Goal: Entertainment & Leisure: Consume media (video, audio)

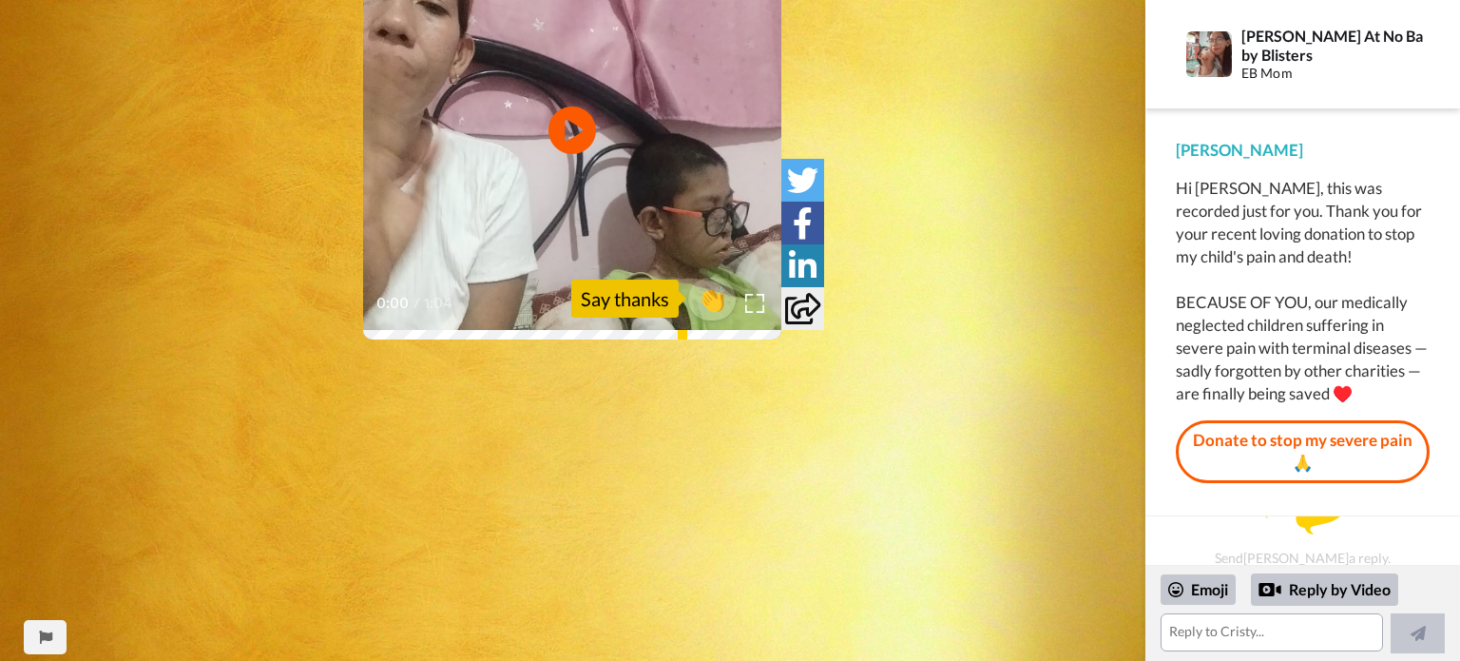
scroll to position [478, 0]
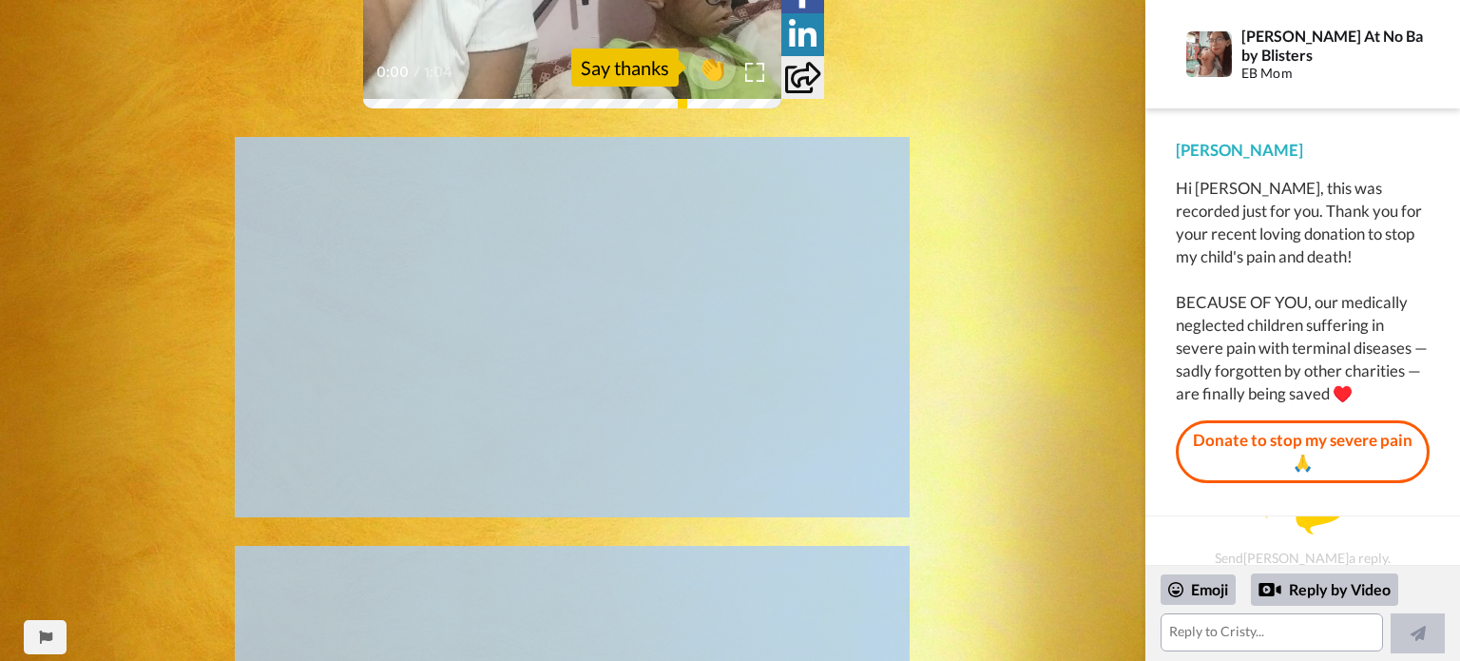
drag, startPoint x: 969, startPoint y: 577, endPoint x: 1023, endPoint y: 668, distance: 106.1
click at [1023, 660] on html "[PERSON_NAME] At No Baby Blisters sent you a message via [PERSON_NAME] CC Play/…" at bounding box center [730, 330] width 1460 height 661
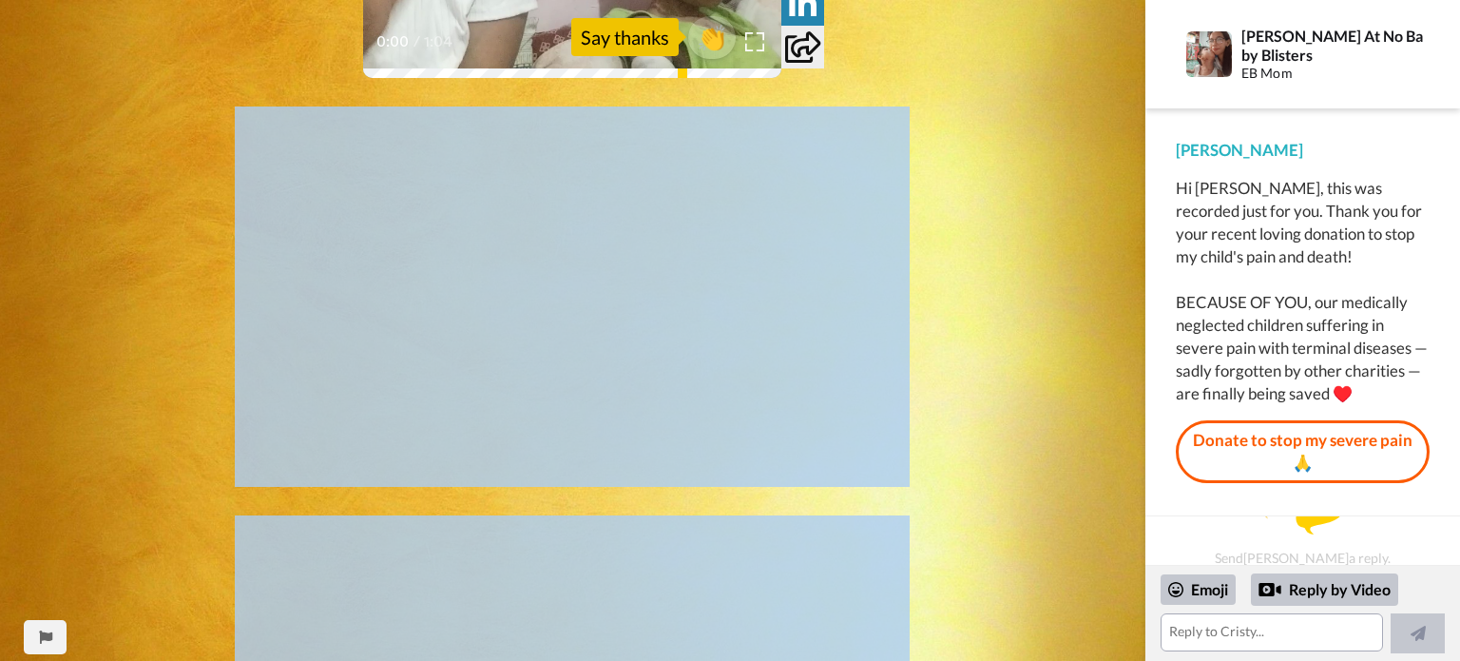
click at [1004, 478] on div "CC Play/Pause 0:00 / 1:04 👏 Say thanks" at bounding box center [572, 439] width 1145 height 1787
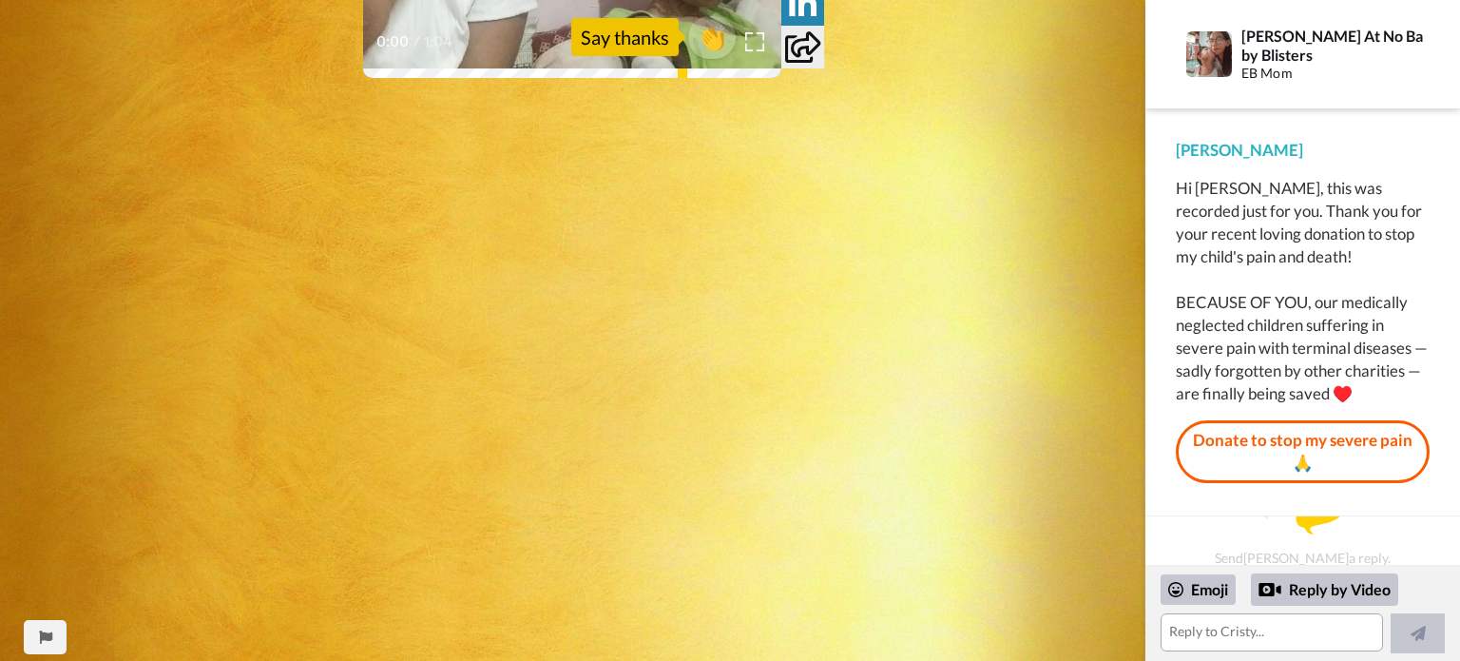
click at [1034, 566] on div "CC Play/Pause 0:00 / 1:04 👏 Say thanks" at bounding box center [572, 439] width 1145 height 1787
drag, startPoint x: 1032, startPoint y: 595, endPoint x: 1054, endPoint y: 702, distance: 109.6
click at [1054, 660] on html "[PERSON_NAME] At No Baby Blisters sent you a message via [PERSON_NAME] CC Play/…" at bounding box center [730, 330] width 1460 height 661
drag, startPoint x: 1084, startPoint y: 562, endPoint x: 1094, endPoint y: 705, distance: 143.9
click at [1094, 660] on html "[PERSON_NAME] At No Baby Blisters sent you a message via [PERSON_NAME] CC Play/…" at bounding box center [730, 330] width 1460 height 661
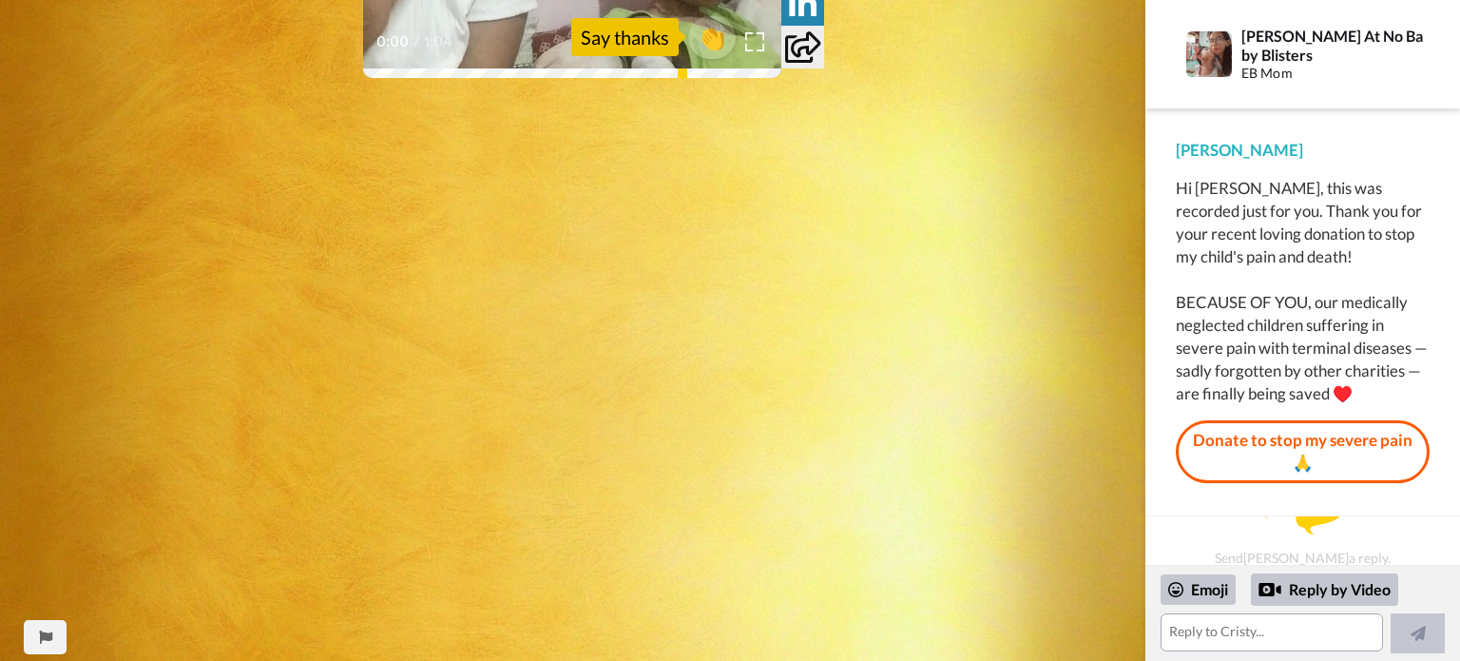
drag, startPoint x: 1078, startPoint y: 520, endPoint x: 1072, endPoint y: 651, distance: 131.3
click at [1087, 660] on html "[PERSON_NAME] At No Baby Blisters sent you a message via [PERSON_NAME] CC Play/…" at bounding box center [730, 330] width 1460 height 661
drag, startPoint x: 1064, startPoint y: 621, endPoint x: 1069, endPoint y: 701, distance: 80.1
click at [1069, 660] on html "[PERSON_NAME] At No Baby Blisters sent you a message via [PERSON_NAME] CC Play/…" at bounding box center [730, 330] width 1460 height 661
drag, startPoint x: 1453, startPoint y: 64, endPoint x: 1453, endPoint y: 554, distance: 490.5
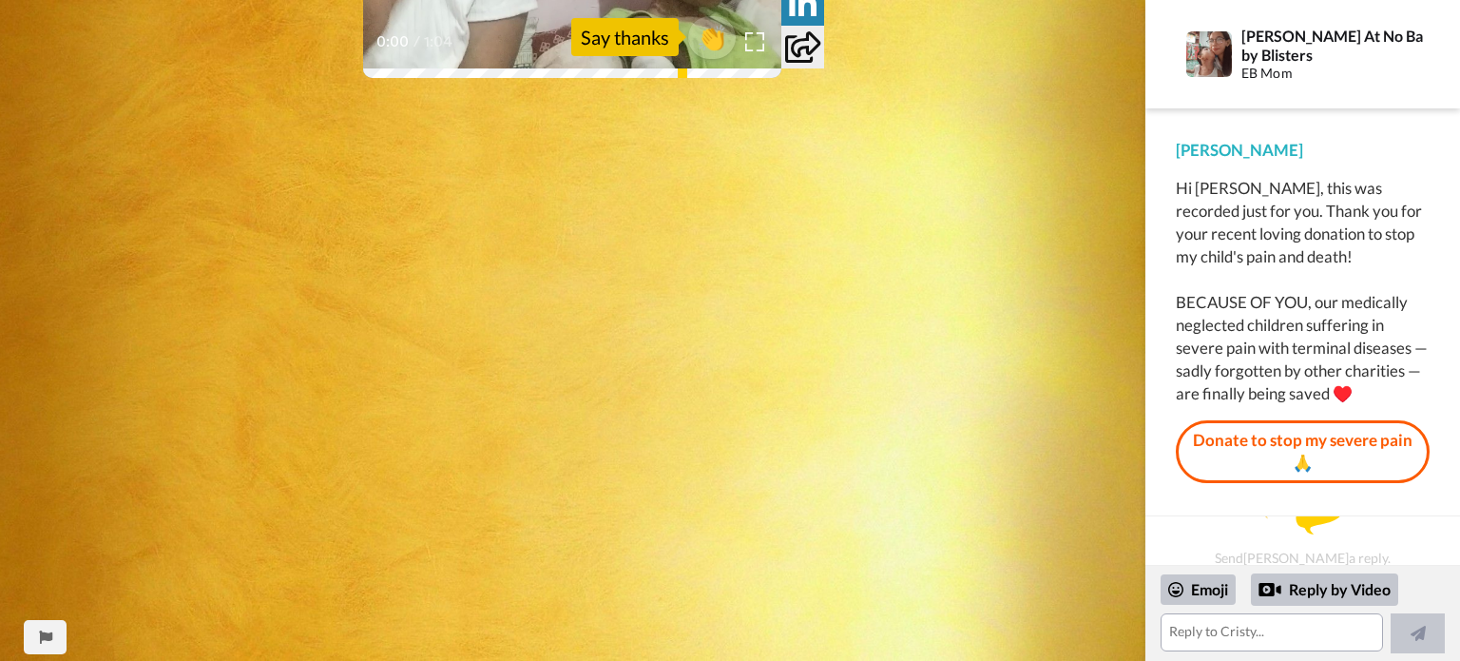
click at [1453, 554] on div "[PERSON_NAME] At No Baby Blisters EB Mom [PERSON_NAME] Hi [PERSON_NAME], this w…" at bounding box center [1302, 282] width 315 height 565
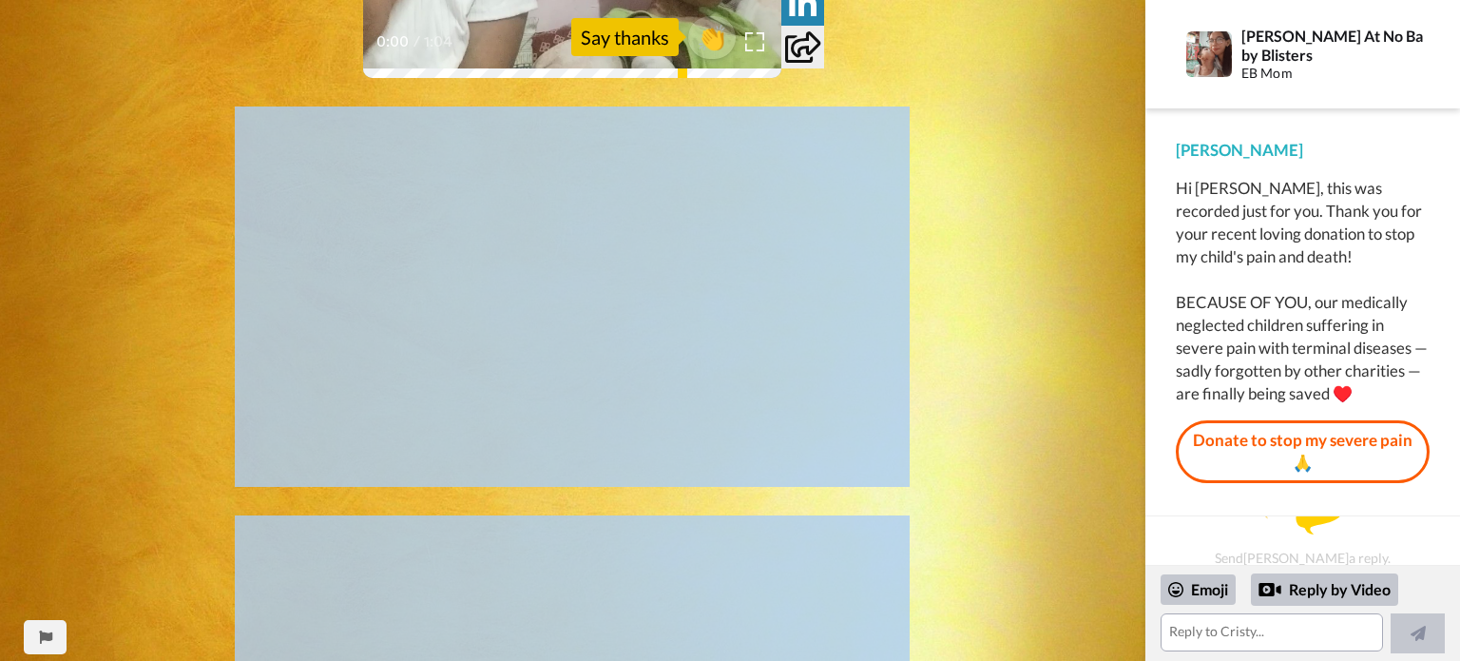
drag, startPoint x: 1128, startPoint y: 311, endPoint x: 1122, endPoint y: 618, distance: 307.1
click at [1122, 618] on div "CC Play/Pause 0:00 / 1:04 👏 Say thanks" at bounding box center [572, 439] width 1145 height 1787
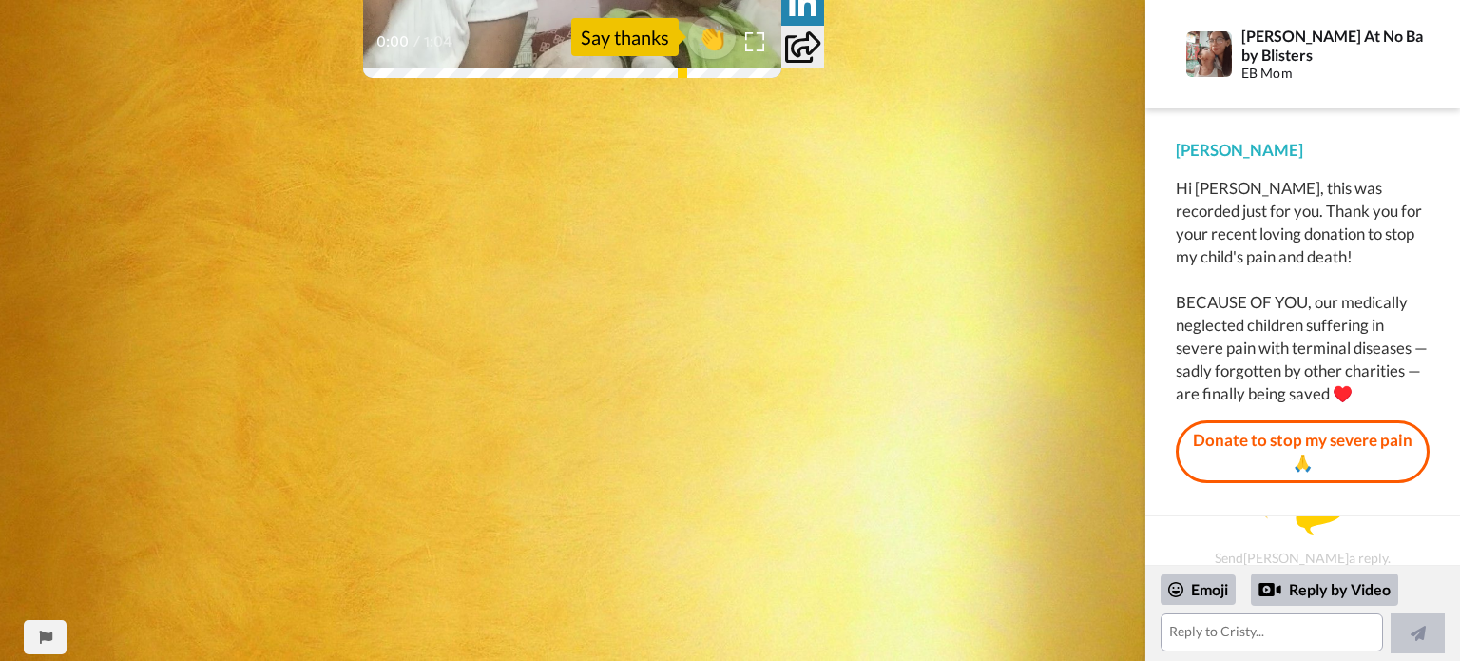
click at [1130, 652] on div "CC Play/Pause 0:00 / 1:04 👏 Say thanks" at bounding box center [572, 439] width 1145 height 1787
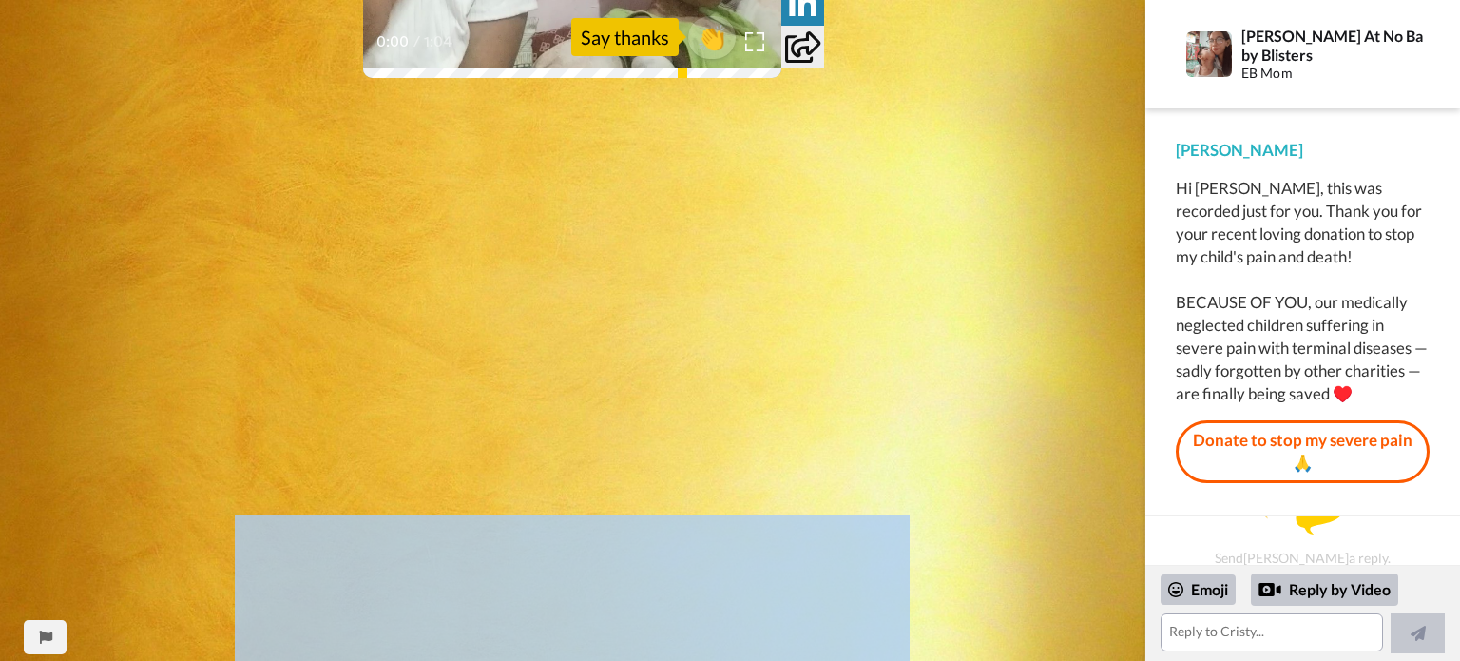
click at [1130, 652] on div "CC Play/Pause 0:00 / 1:04 👏 Say thanks" at bounding box center [572, 439] width 1145 height 1787
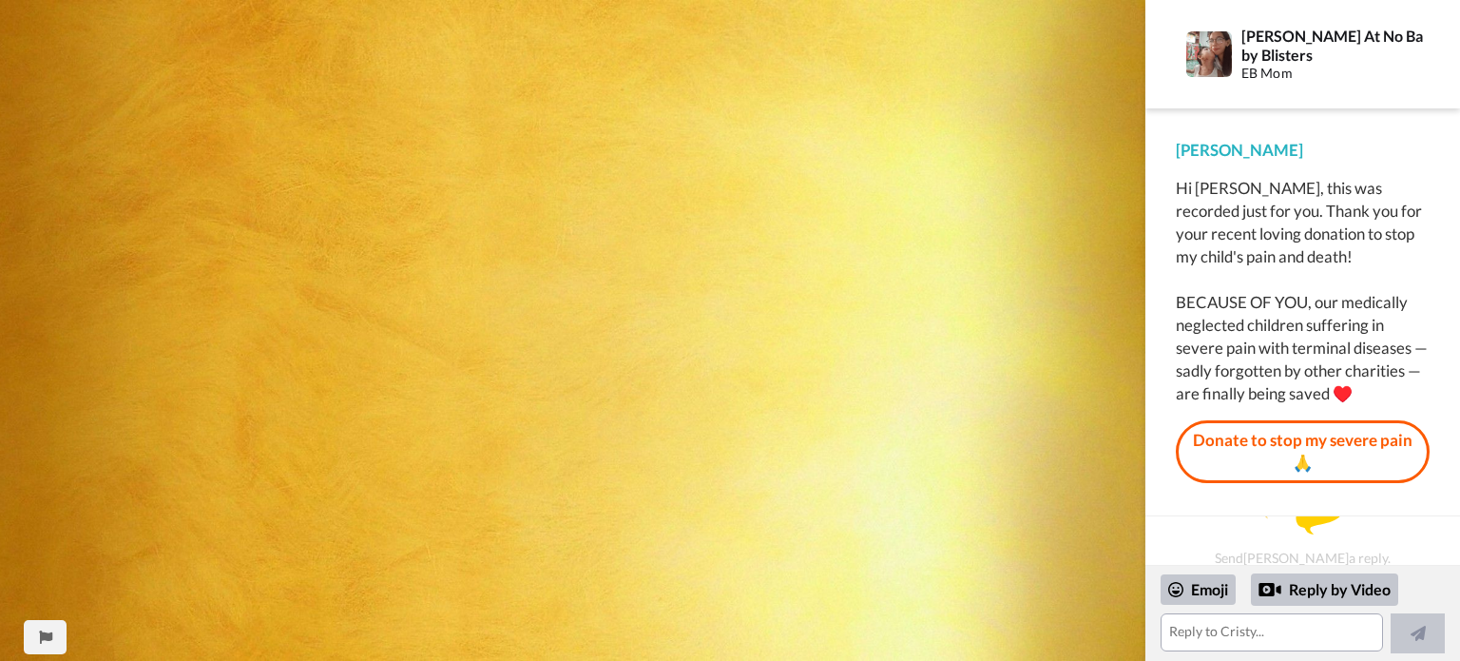
scroll to position [1149, 0]
